Goal: Navigation & Orientation: Find specific page/section

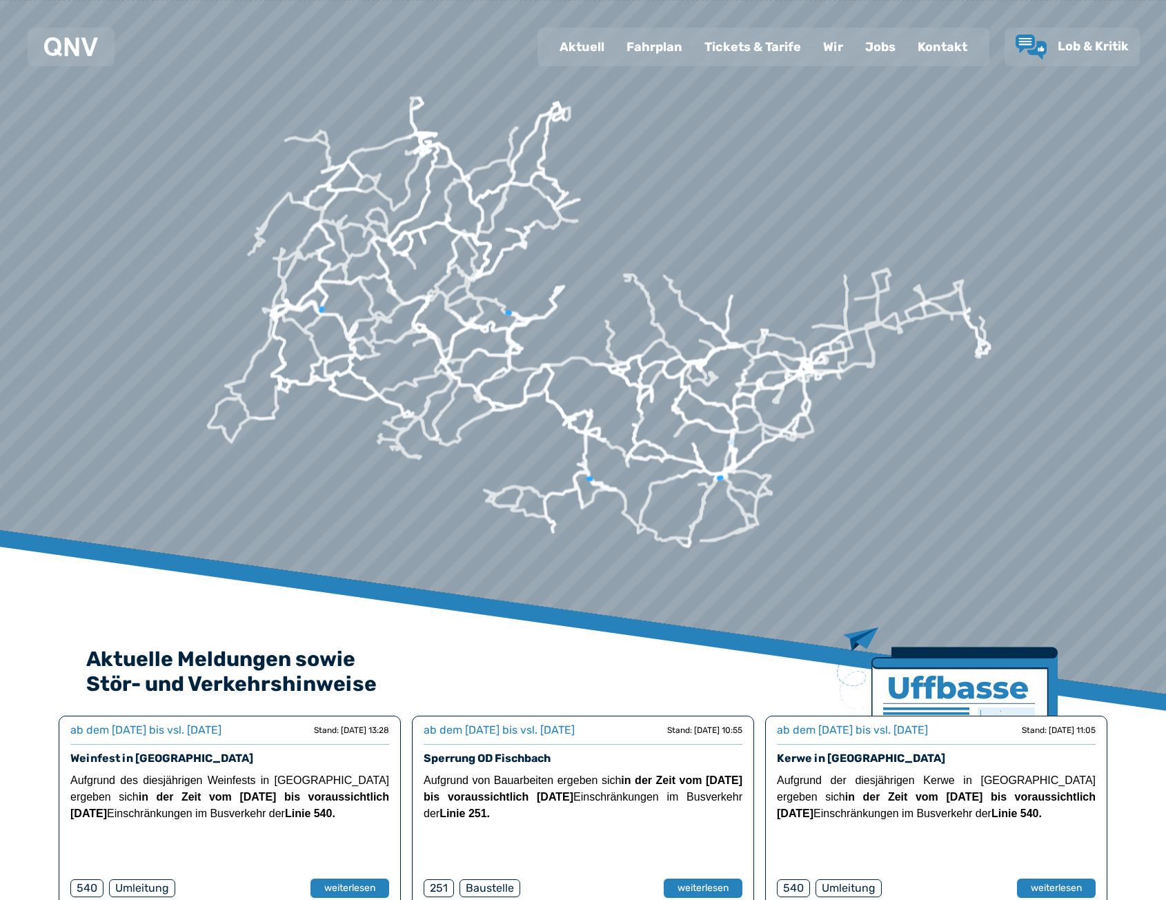
click at [579, 57] on div "Aktuell" at bounding box center [582, 47] width 67 height 36
select select "*"
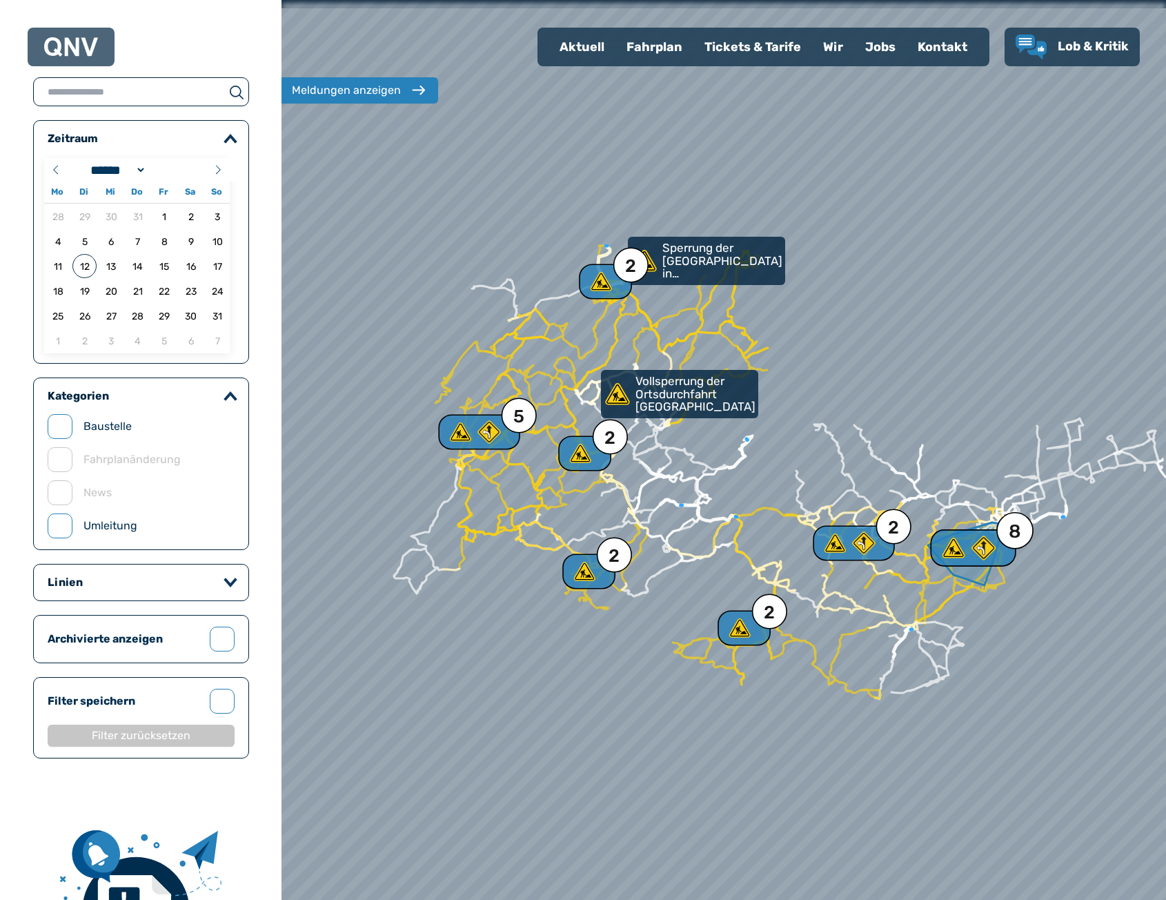
click at [951, 545] on use at bounding box center [954, 548] width 23 height 20
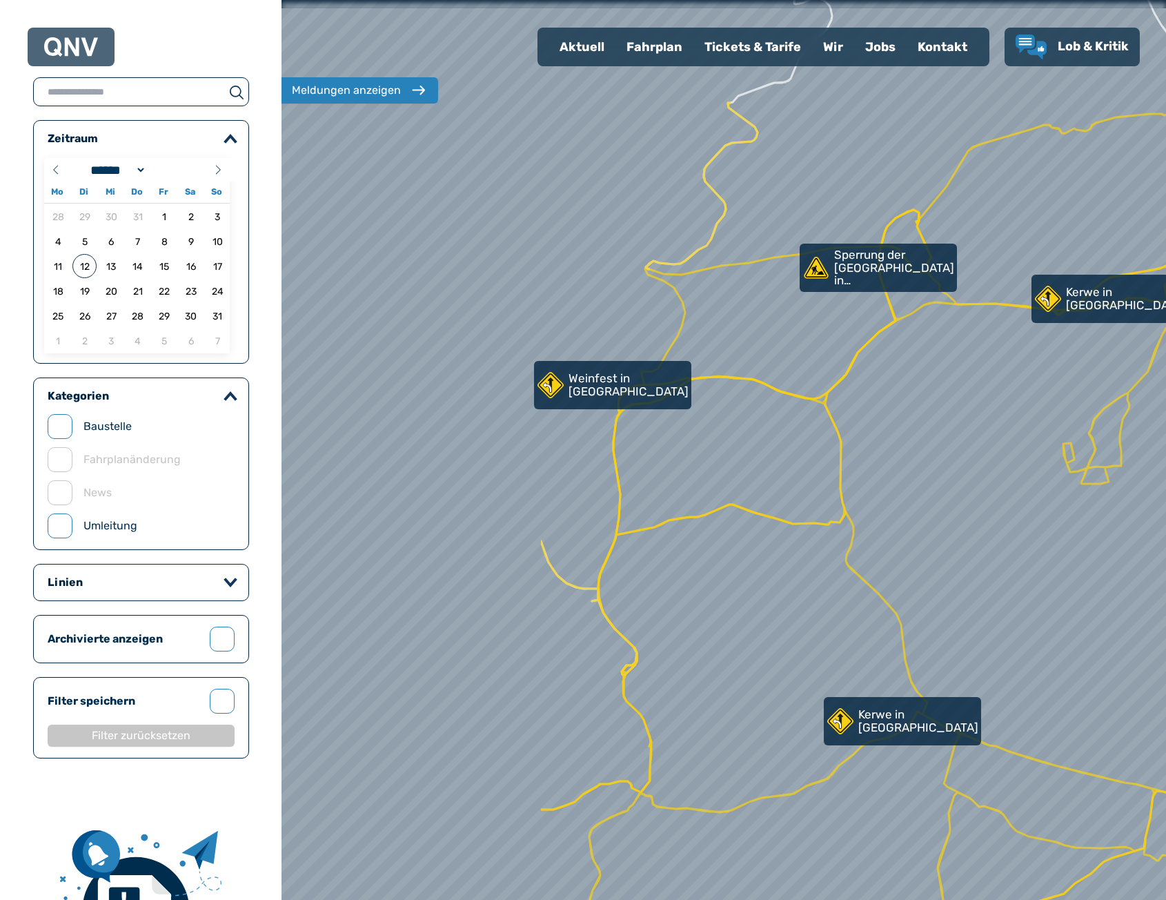
drag, startPoint x: 608, startPoint y: 607, endPoint x: 945, endPoint y: 638, distance: 338.9
click at [945, 638] on div at bounding box center [725, 451] width 1061 height 1080
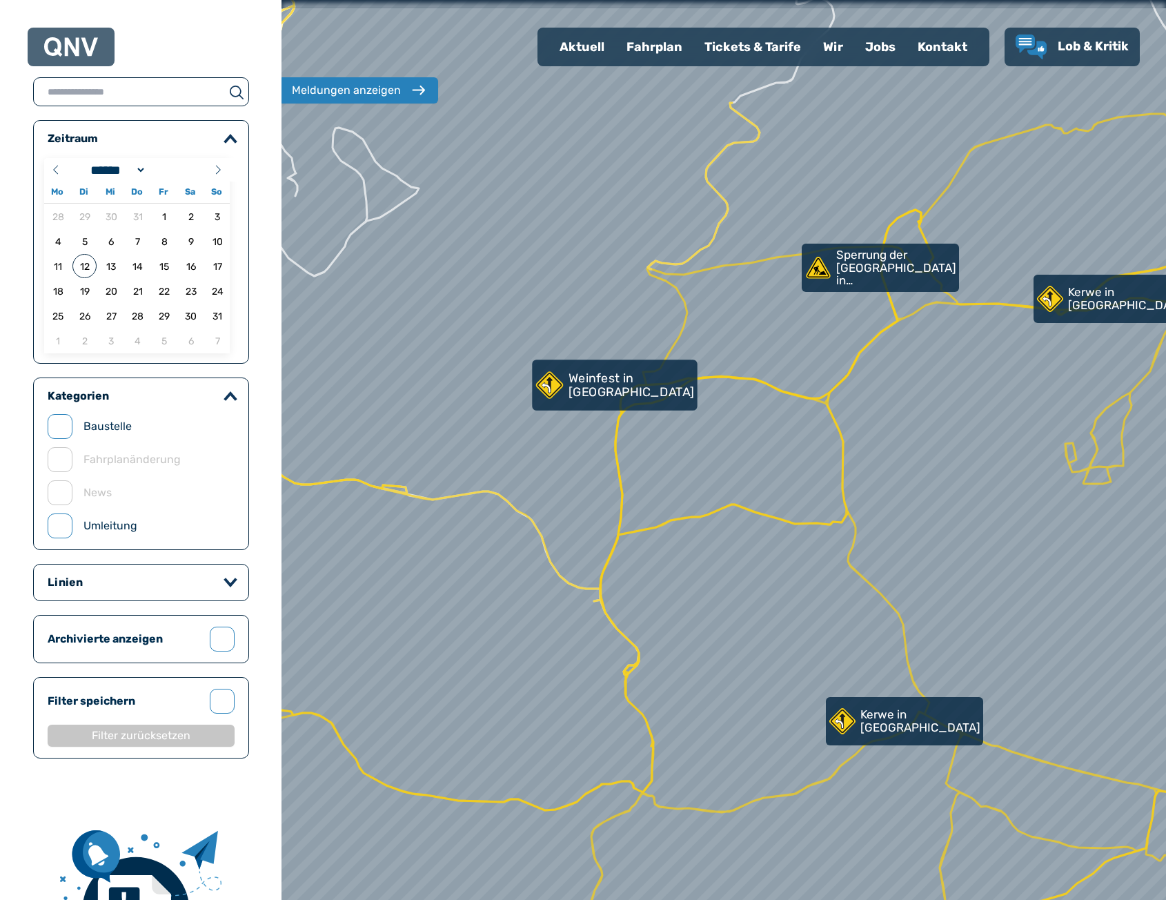
click at [623, 396] on p "Weinfest in [GEOGRAPHIC_DATA]" at bounding box center [632, 384] width 126 height 27
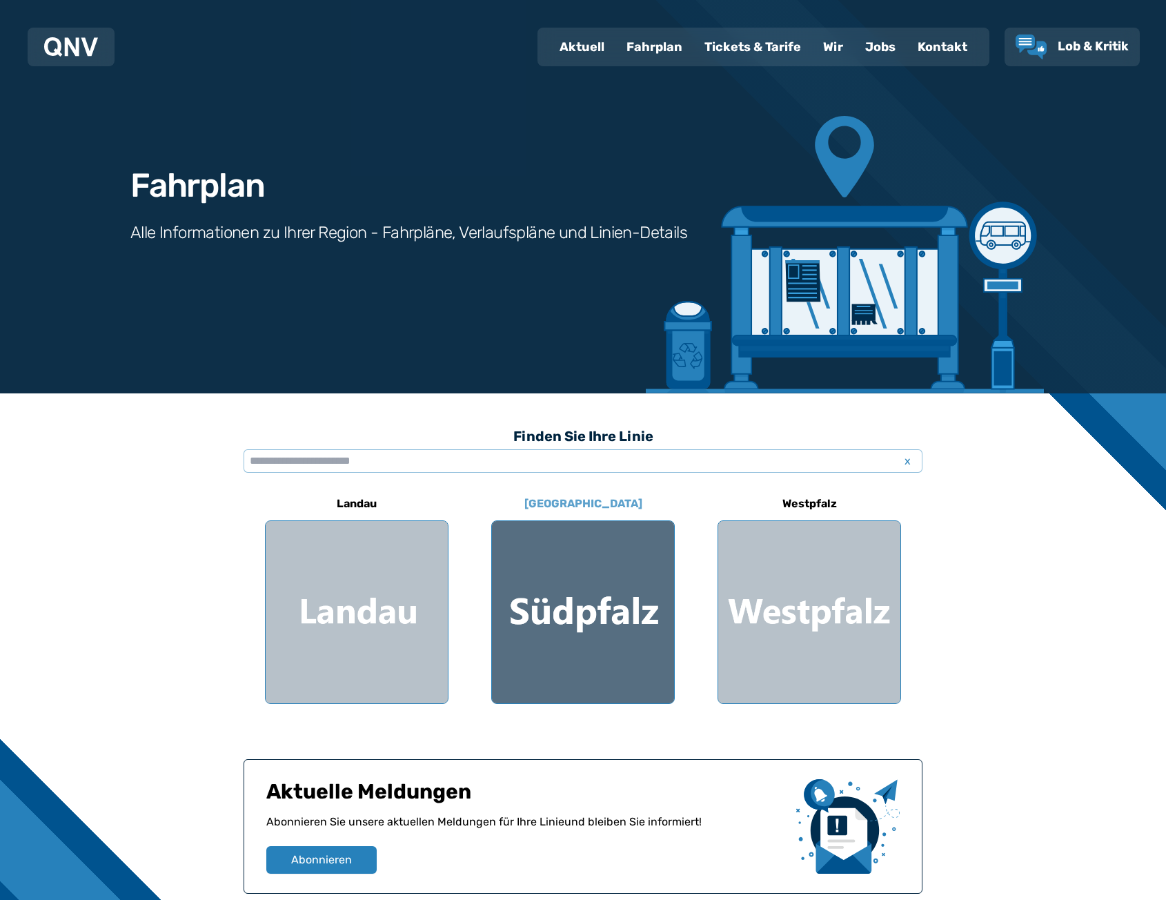
click at [567, 585] on div at bounding box center [583, 612] width 182 height 182
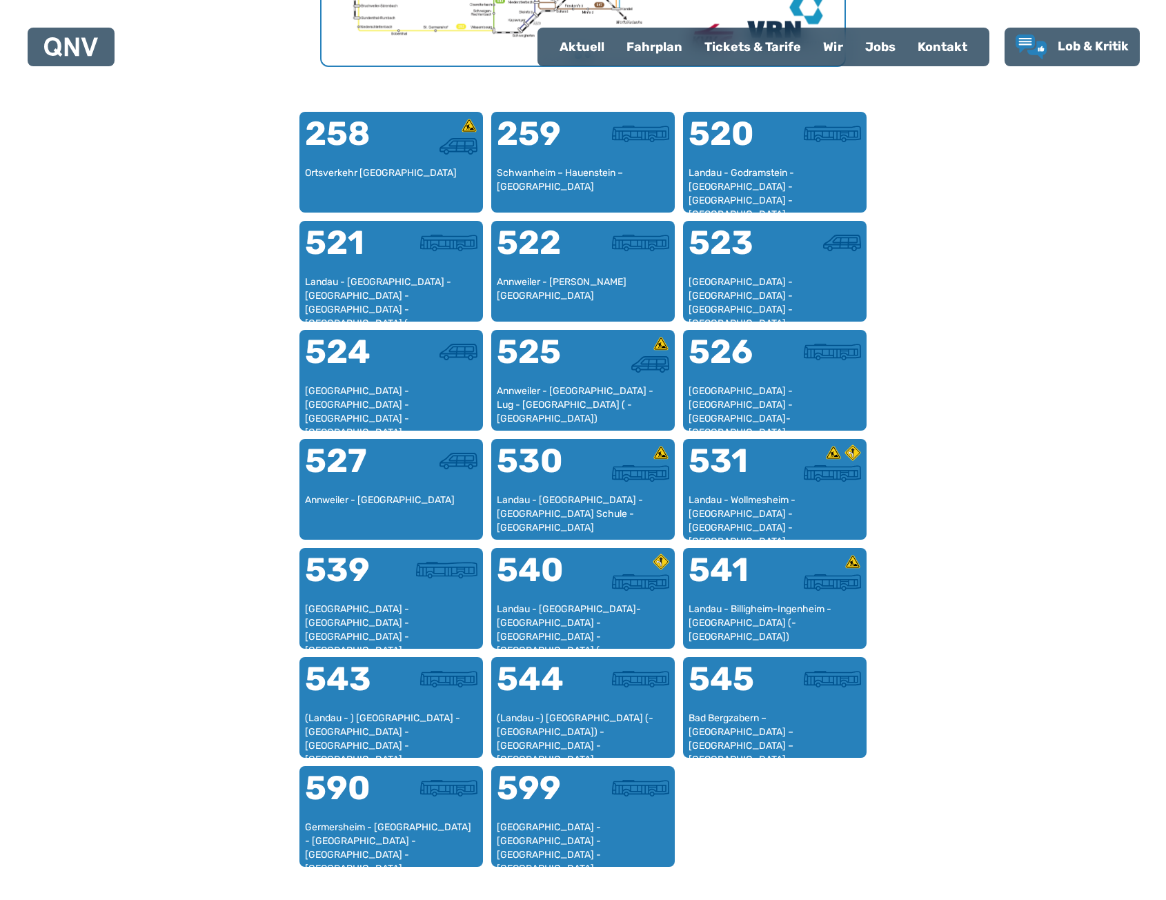
scroll to position [908, 0]
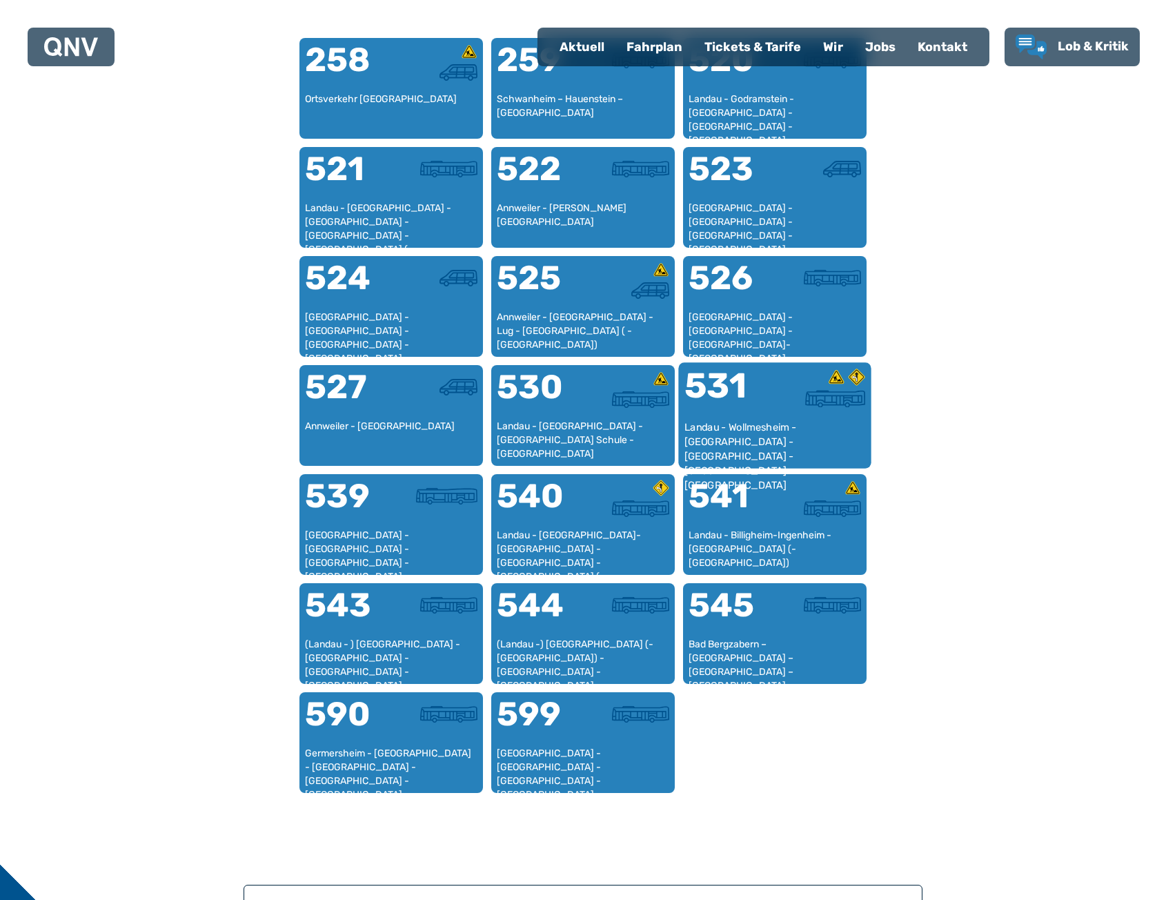
click at [777, 434] on div "Landau - Wollmesheim - Ilbesheim - Klingenmünster - Silz - Annweiler" at bounding box center [776, 441] width 182 height 42
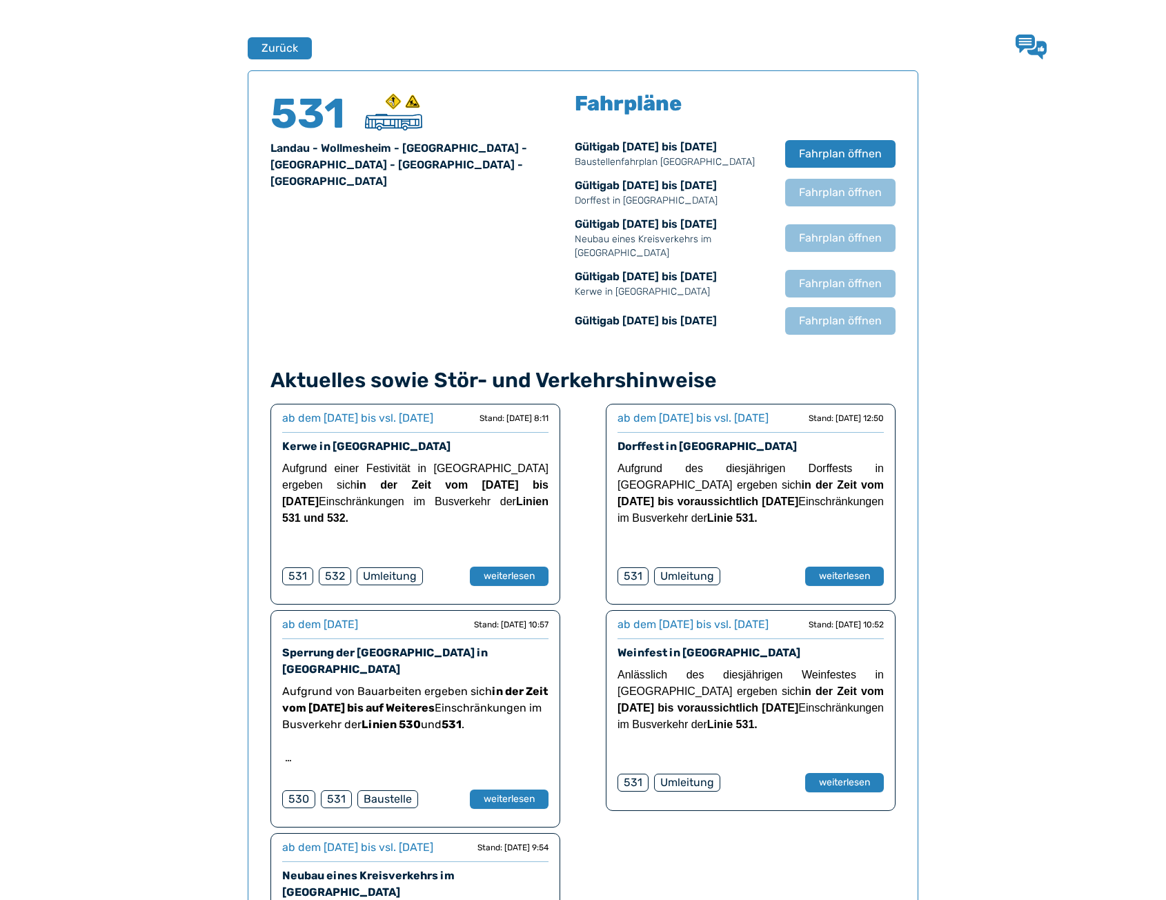
scroll to position [910, 0]
